Goal: Task Accomplishment & Management: Manage account settings

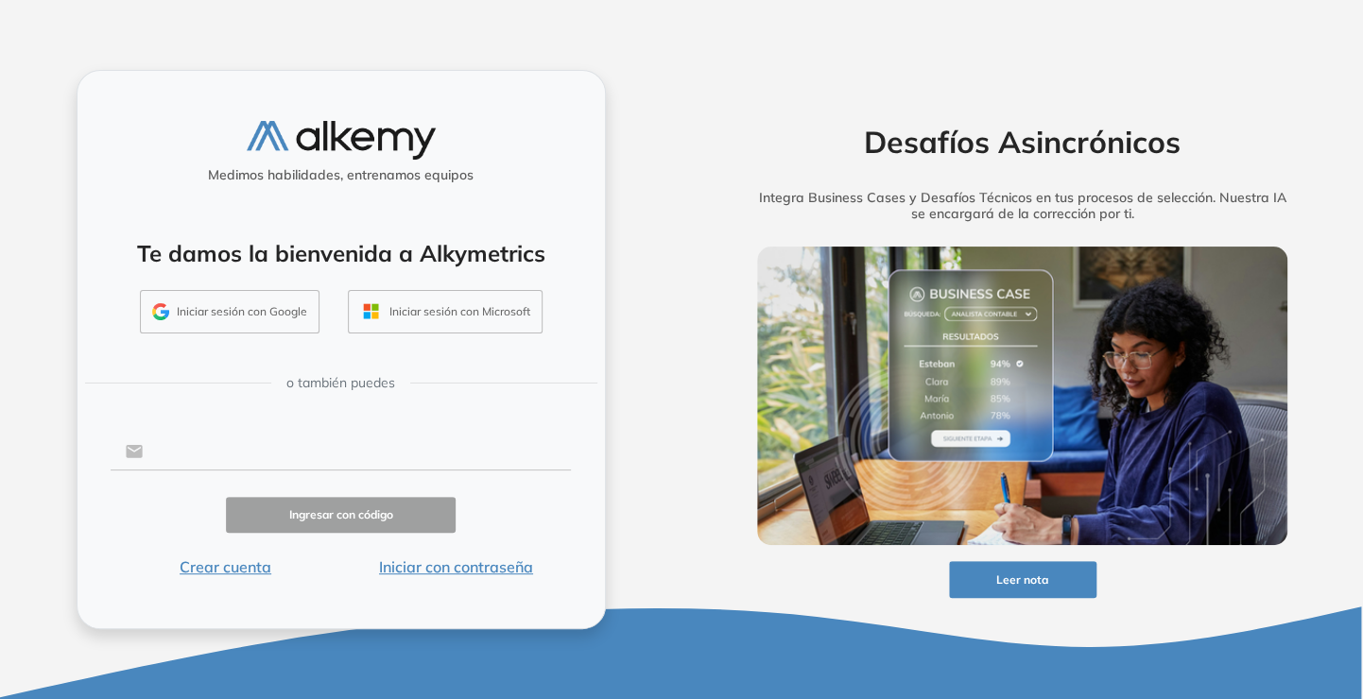
click at [262, 448] on input "text" at bounding box center [357, 452] width 428 height 36
type input "**********"
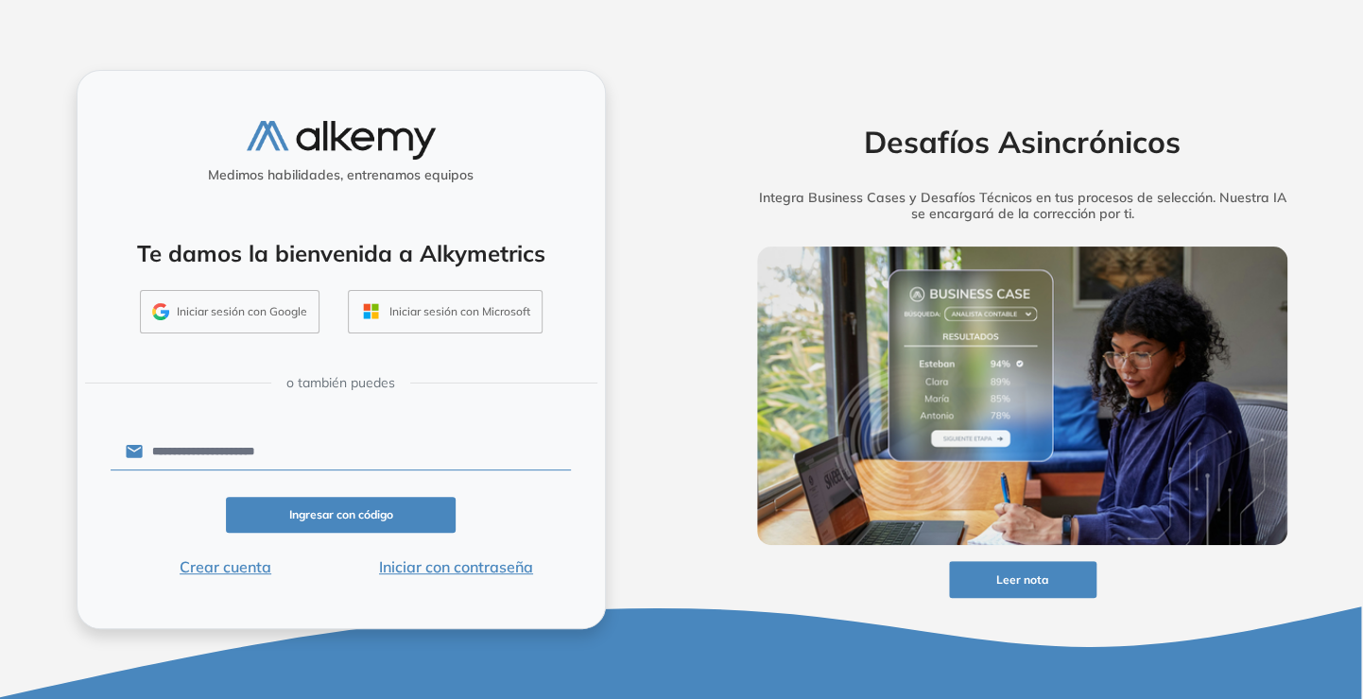
click at [398, 524] on button "Ingresar con código" at bounding box center [341, 515] width 231 height 37
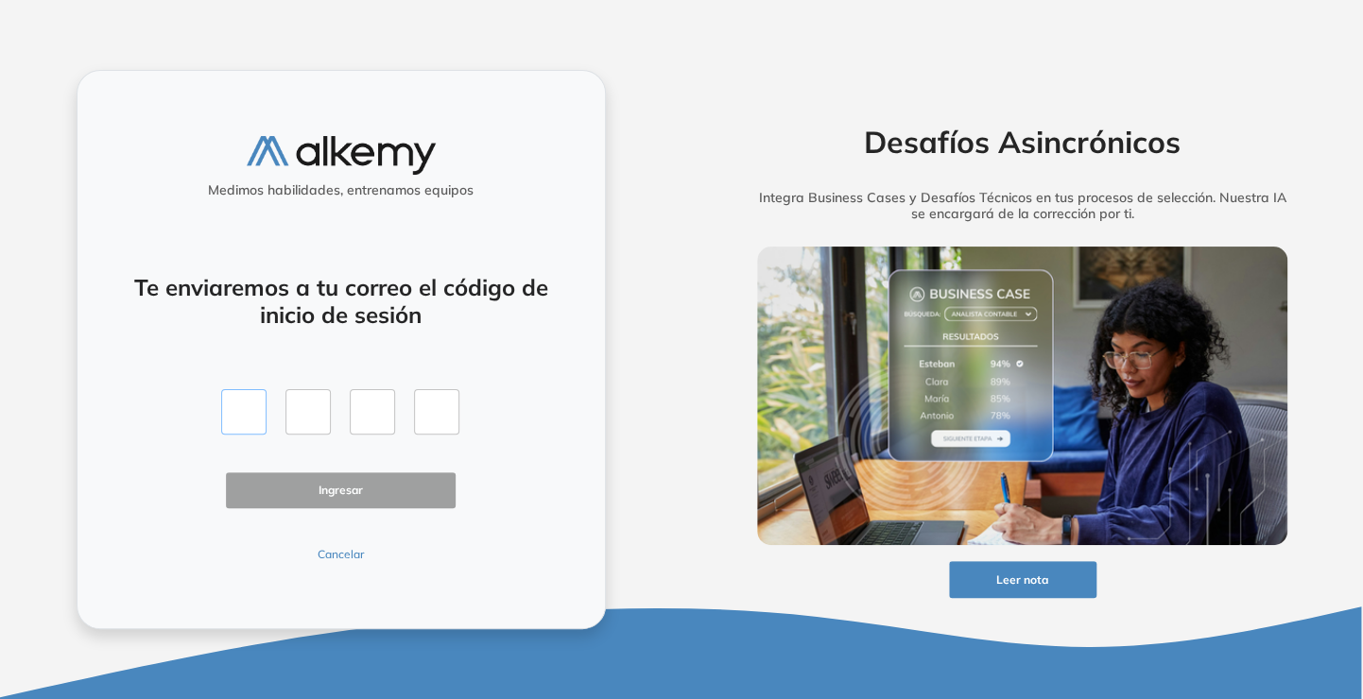
click at [232, 406] on input "text" at bounding box center [243, 411] width 45 height 45
type input "*"
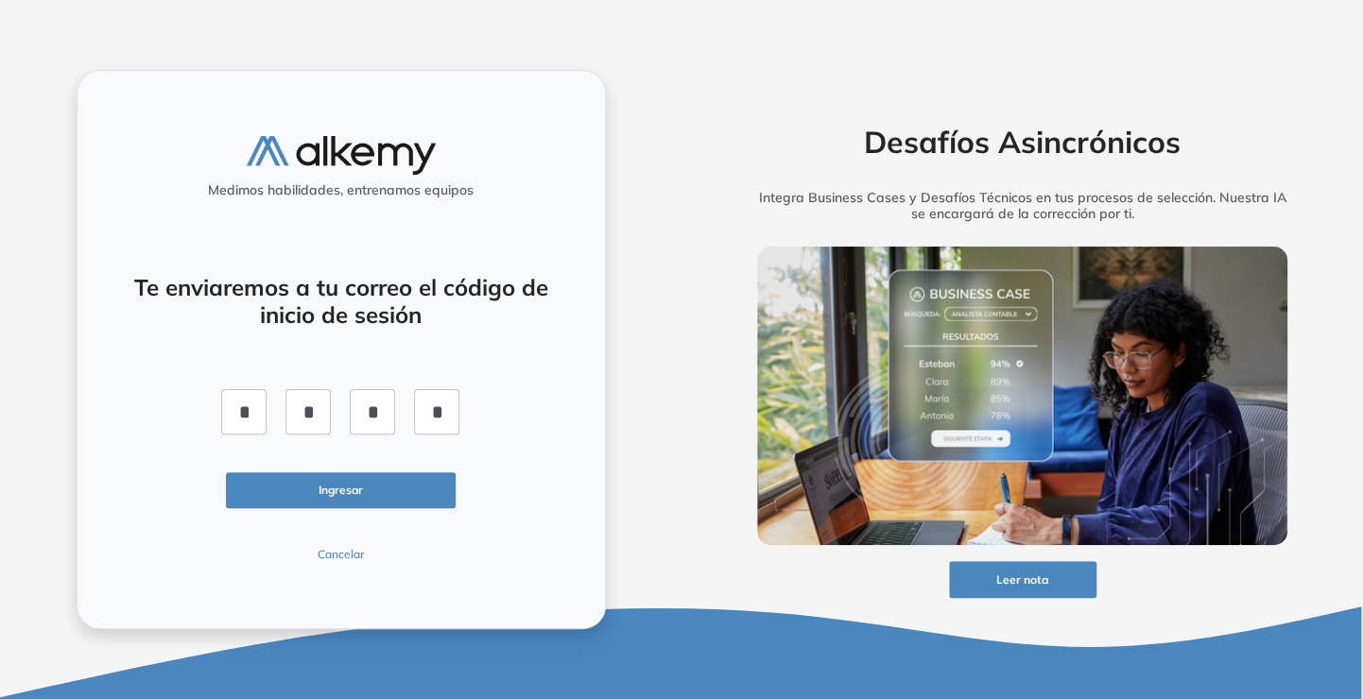
click at [381, 495] on button "Ingresar" at bounding box center [341, 491] width 231 height 37
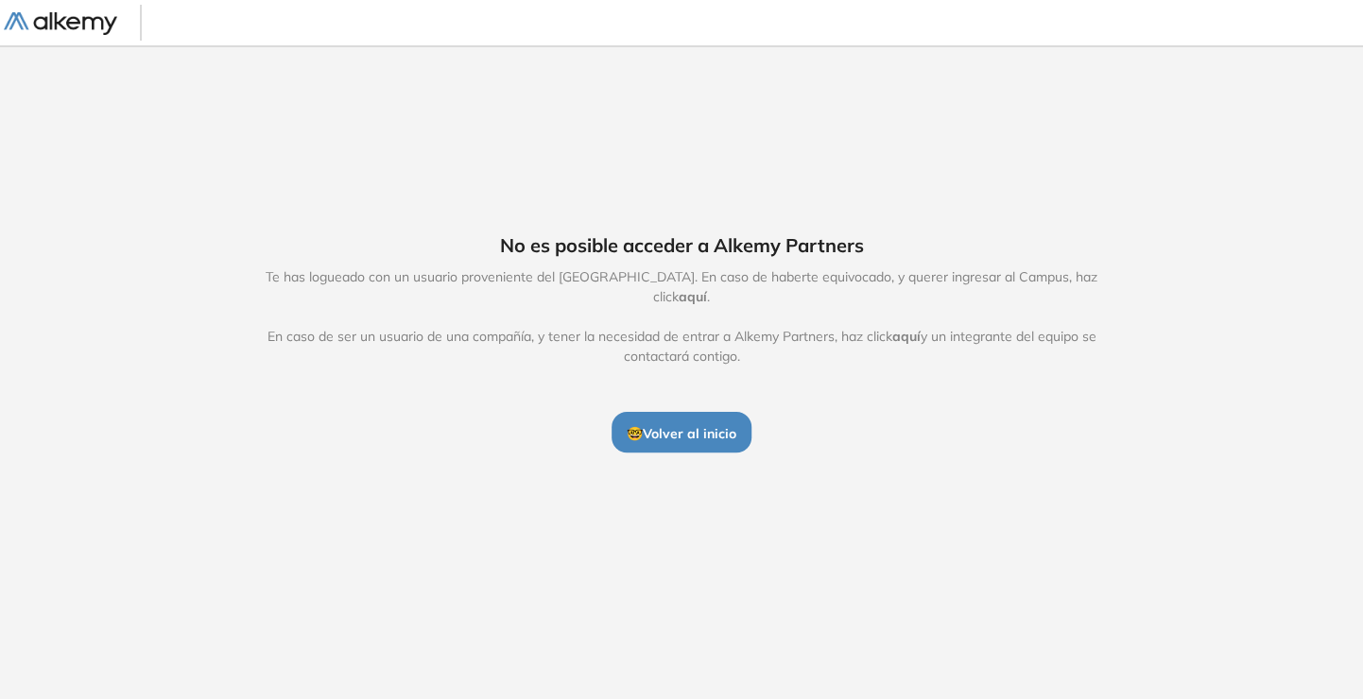
click at [738, 421] on button "🤓 Volver al inicio" at bounding box center [681, 432] width 140 height 40
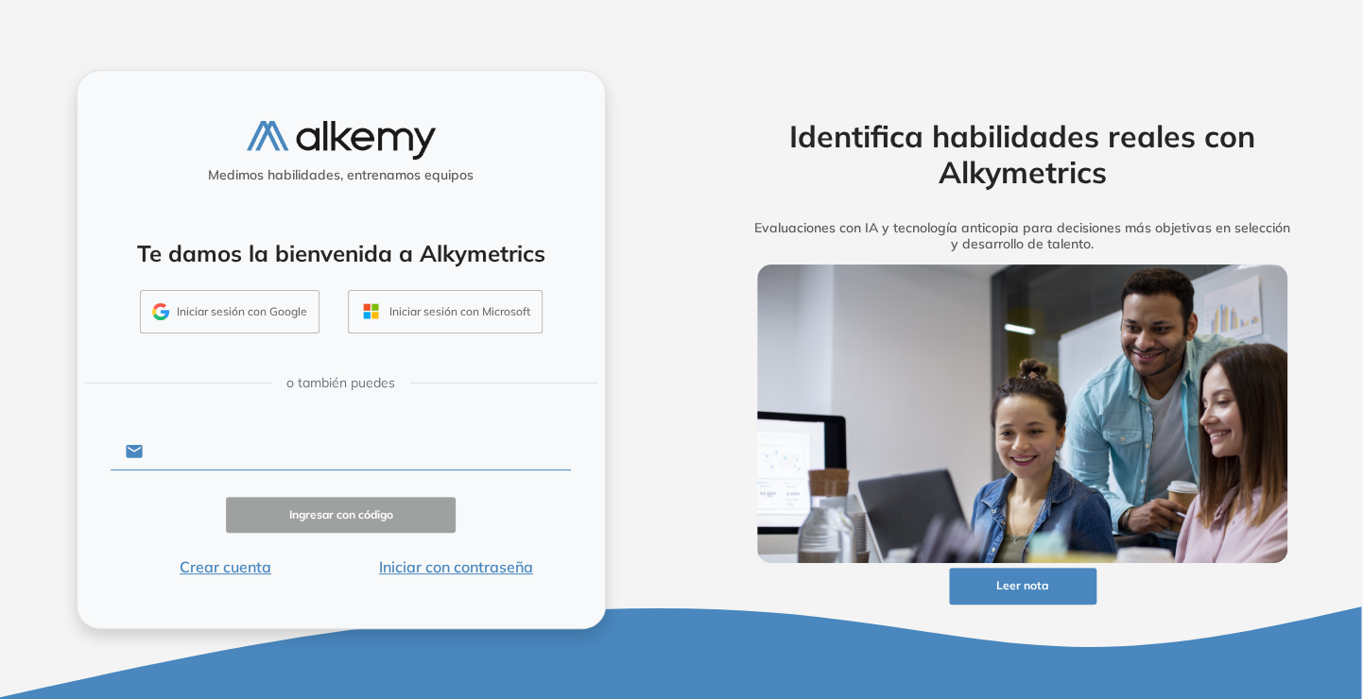
click at [404, 450] on input "text" at bounding box center [357, 452] width 428 height 36
type input "**********"
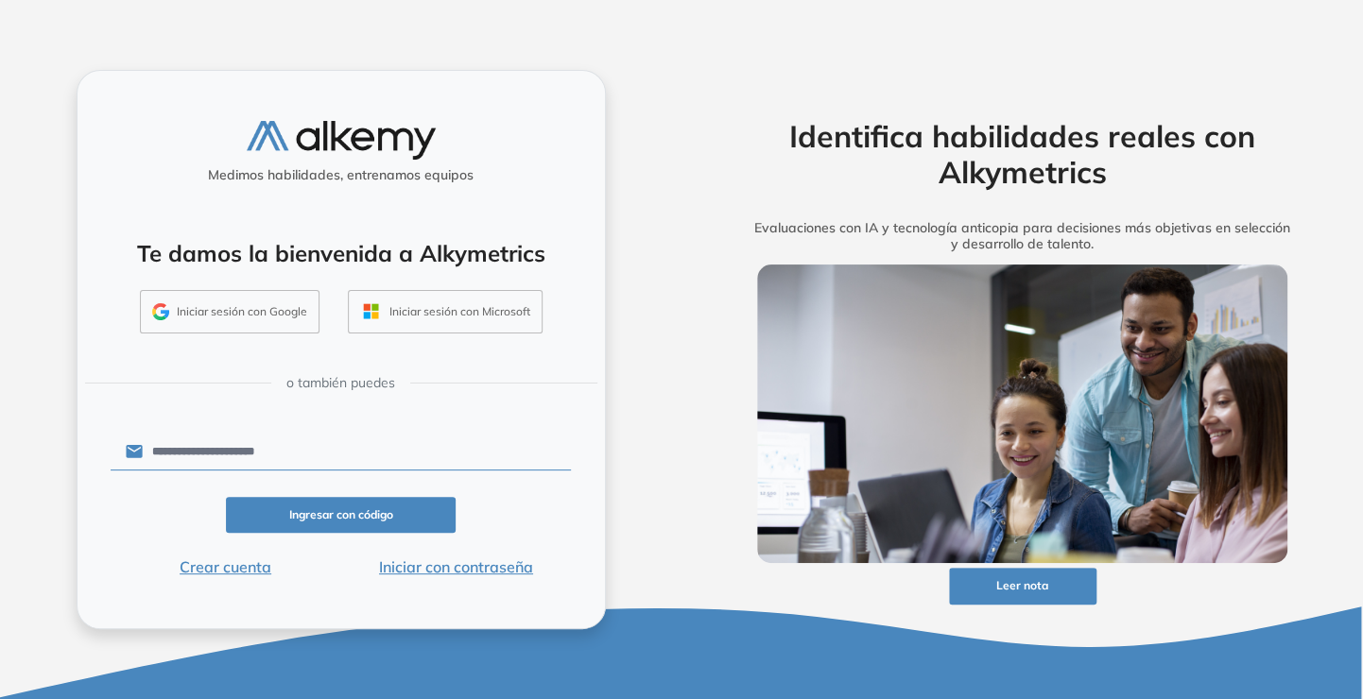
click at [457, 568] on button "Iniciar con contraseña" at bounding box center [455, 567] width 231 height 23
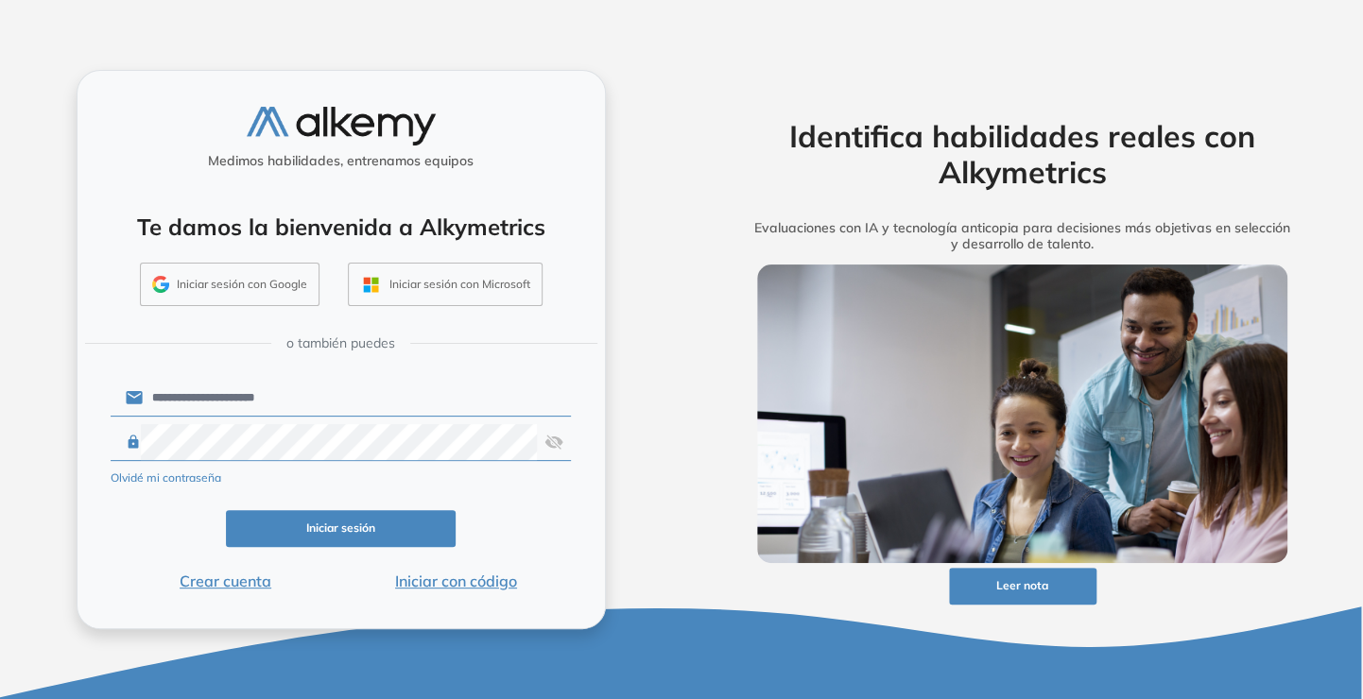
click at [563, 530] on div "Iniciar sesión" at bounding box center [341, 528] width 461 height 37
click at [416, 529] on button "Iniciar sesión" at bounding box center [341, 528] width 231 height 37
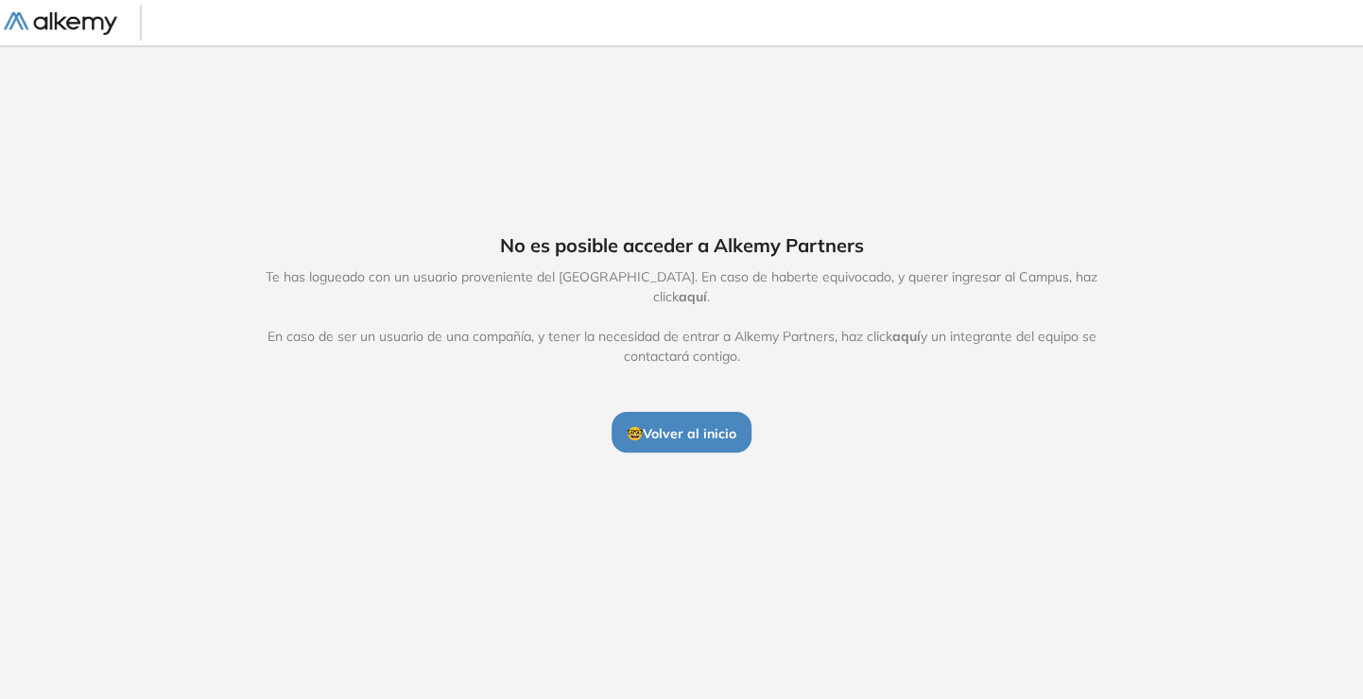
click at [707, 289] on span "aquí" at bounding box center [693, 296] width 28 height 17
